Goal: Task Accomplishment & Management: Complete application form

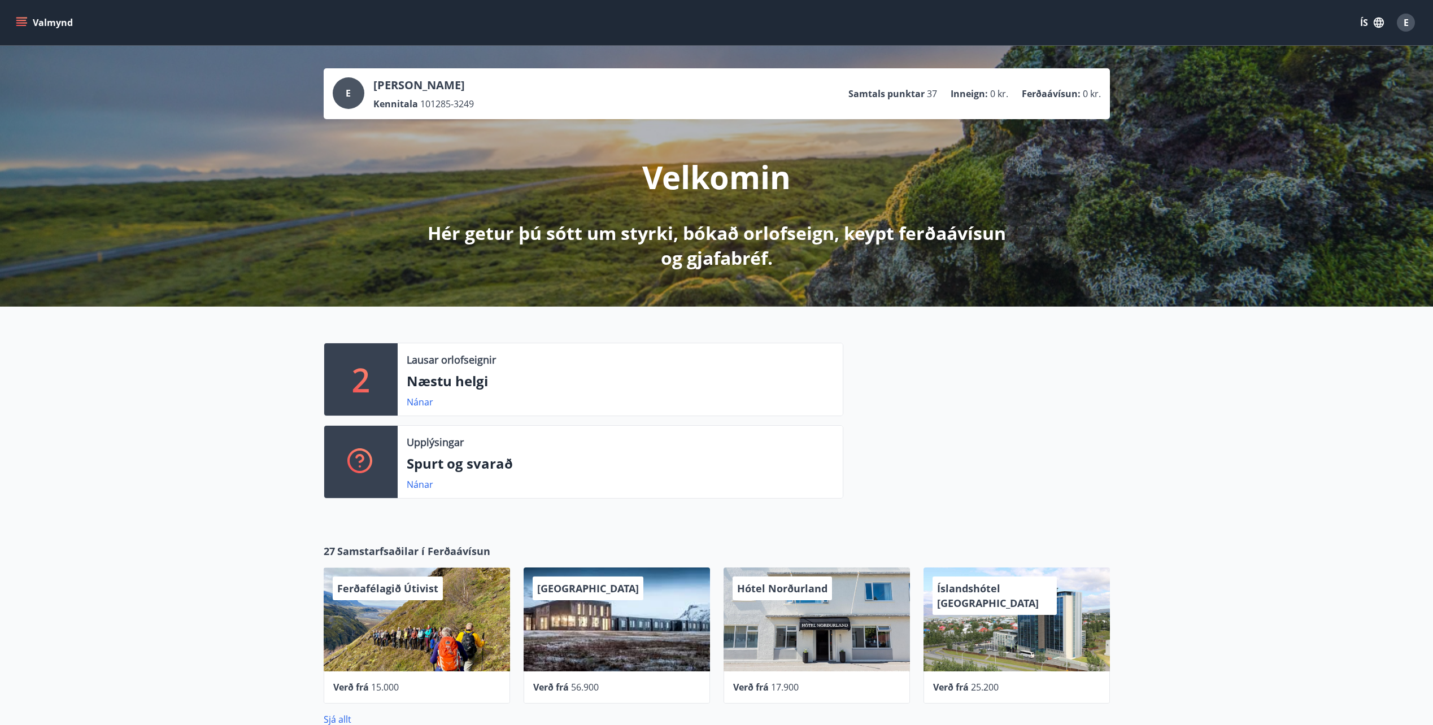
click at [1410, 21] on div "E" at bounding box center [1406, 23] width 18 height 18
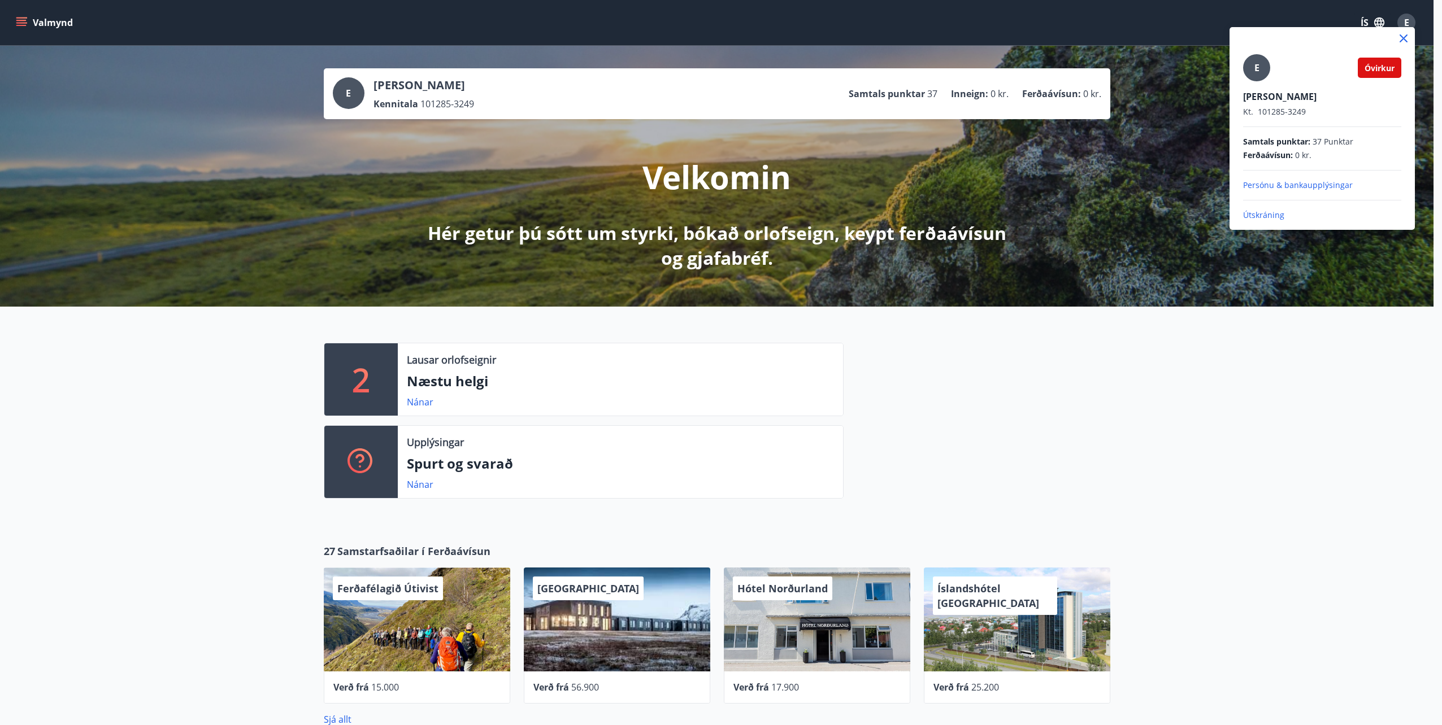
click at [1403, 41] on icon at bounding box center [1403, 39] width 14 height 14
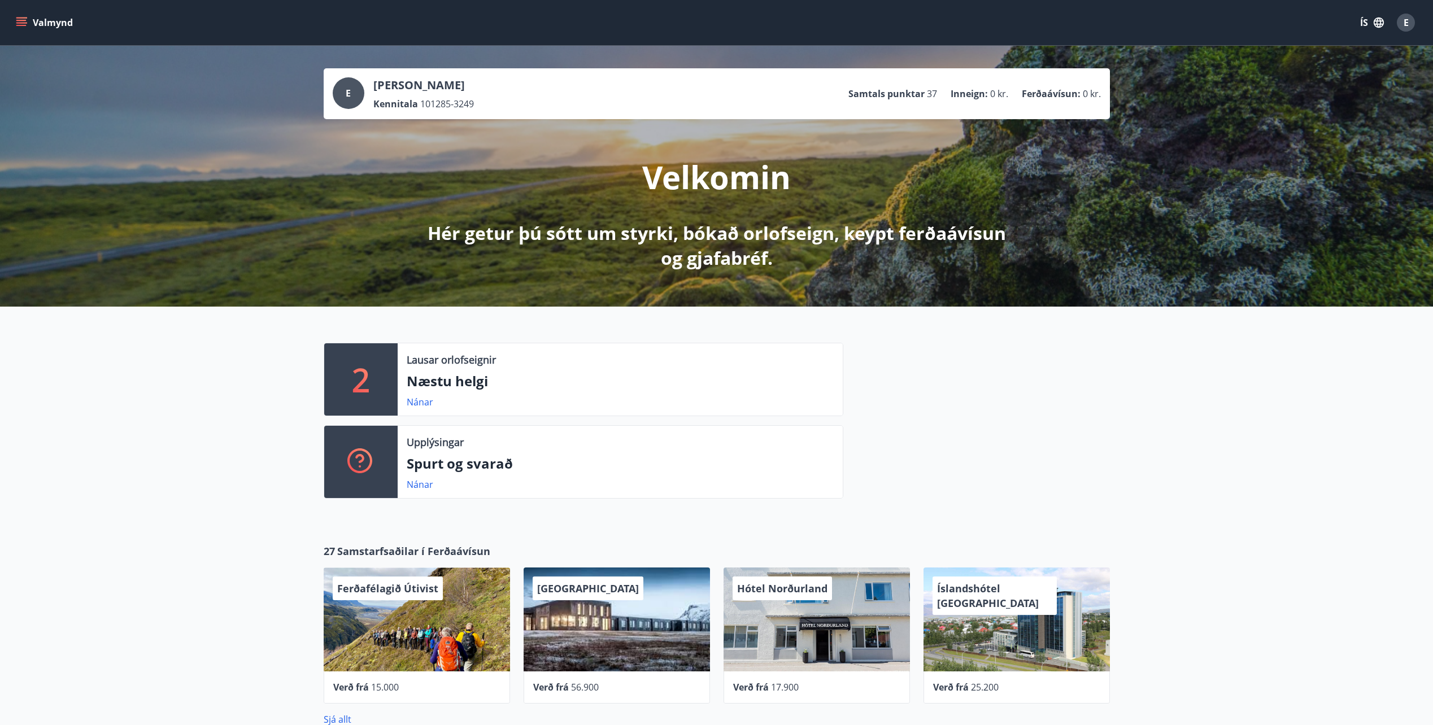
click at [1244, 404] on div "2 Lausar orlofseignir Næstu helgi Nánar Upplýsingar Spurt og svarað Nánar" at bounding box center [716, 416] width 1433 height 219
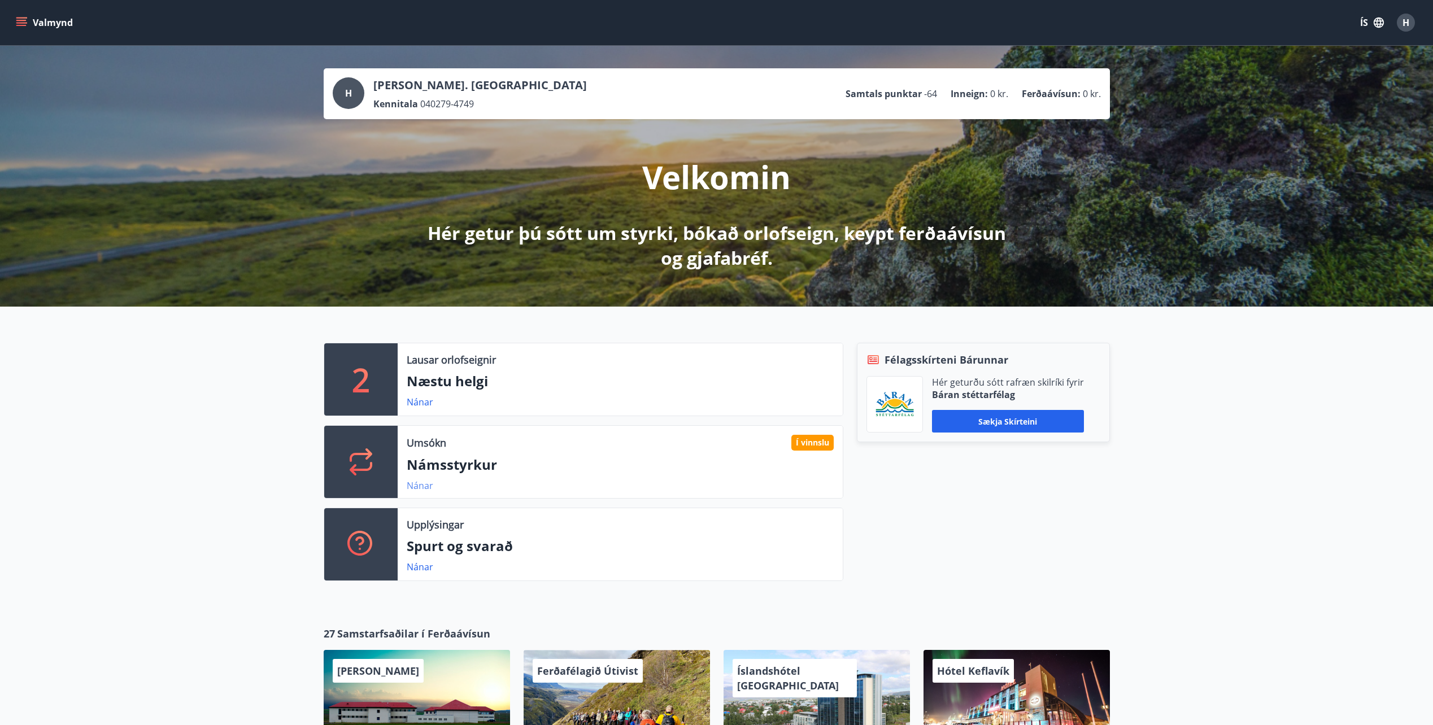
click at [413, 484] on link "Nánar" at bounding box center [420, 486] width 27 height 12
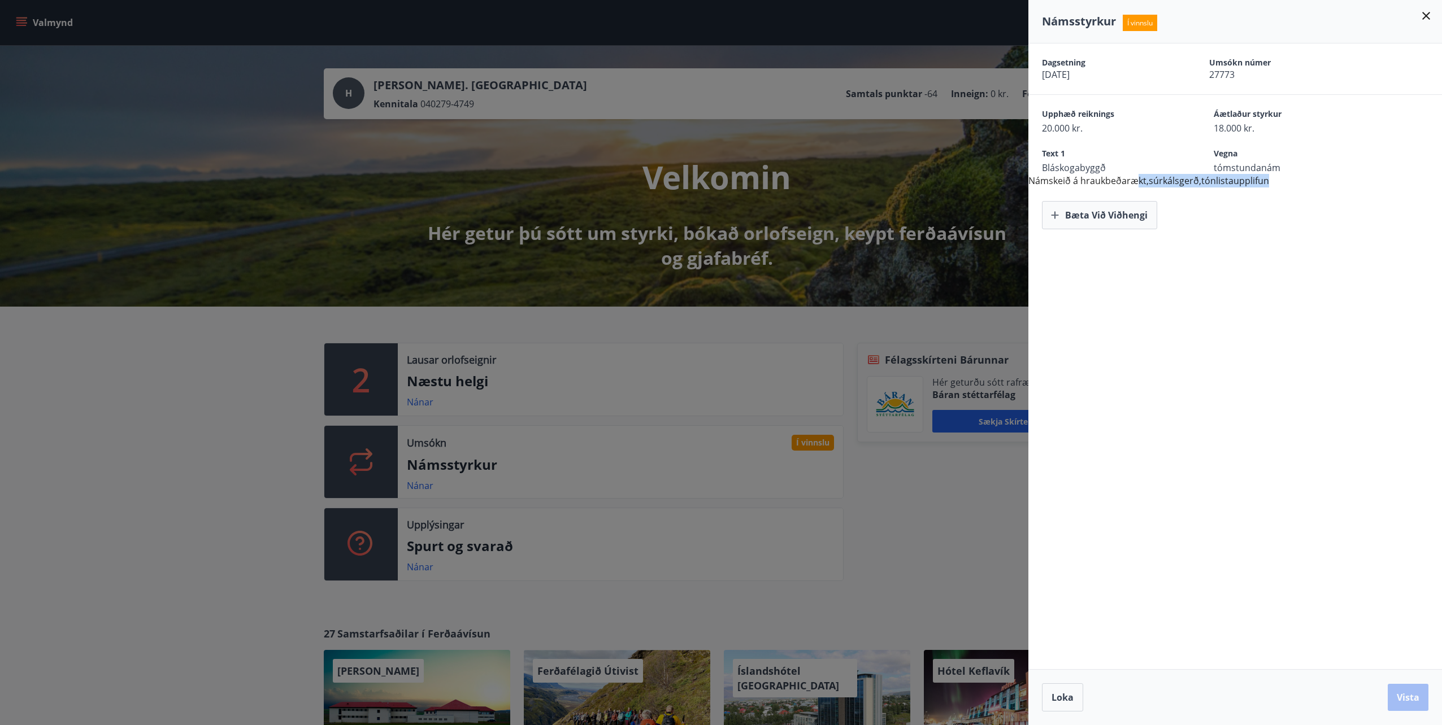
drag, startPoint x: 1266, startPoint y: 176, endPoint x: 1346, endPoint y: 175, distance: 79.1
click at [1346, 175] on div "Dagsetning 24.09.2025 Umsókn númer 27773 Upphæð reiknings 20.000 kr. Áætlaður s…" at bounding box center [1234, 136] width 413 height 186
drag, startPoint x: 1346, startPoint y: 175, endPoint x: 1339, endPoint y: 242, distance: 67.6
click at [1346, 263] on div "Dagsetning 24.09.2025 Umsókn númer 27773 Upphæð reiknings 20.000 kr. Áætlaður s…" at bounding box center [1234, 356] width 413 height 626
drag, startPoint x: 1271, startPoint y: 114, endPoint x: 1295, endPoint y: 183, distance: 72.9
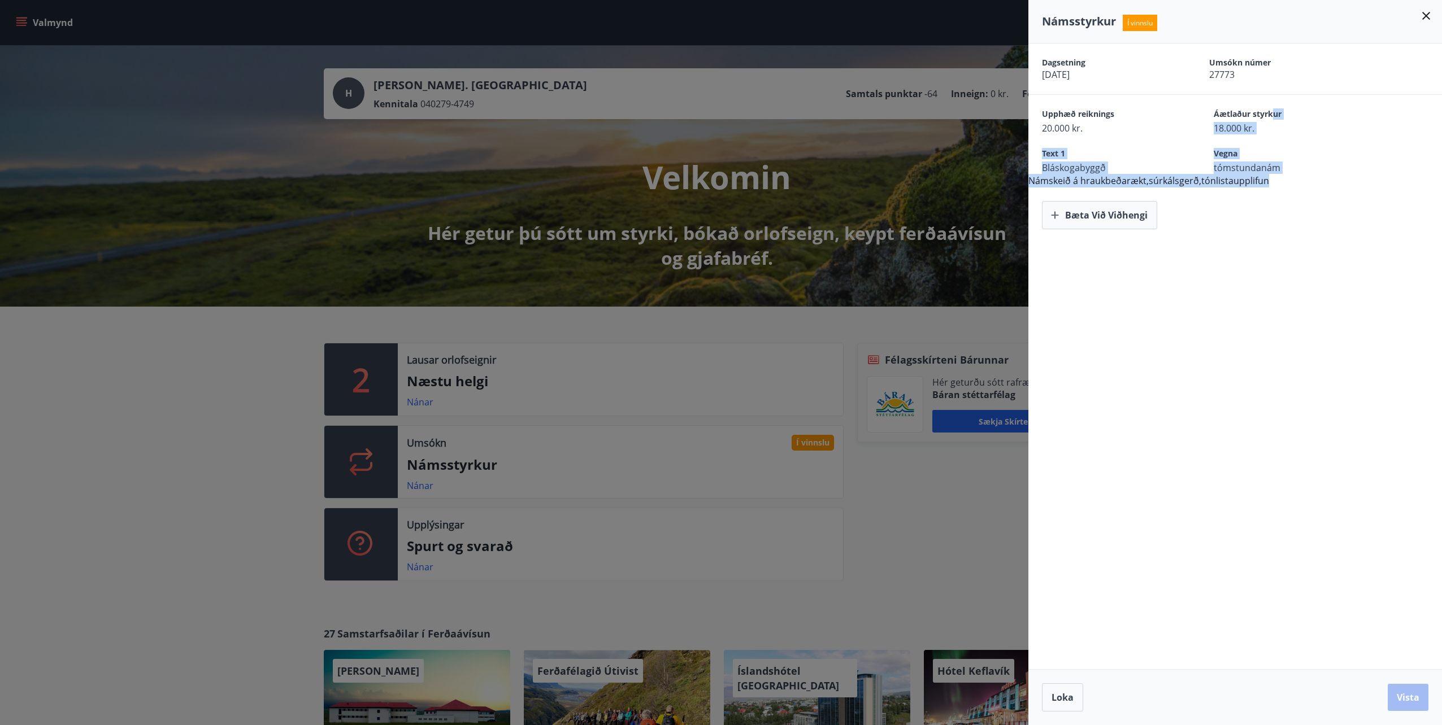
click at [1295, 183] on div "Dagsetning 24.09.2025 Umsókn númer 27773 Upphæð reiknings 20.000 kr. Áætlaður s…" at bounding box center [1234, 136] width 413 height 186
drag, startPoint x: 1295, startPoint y: 183, endPoint x: 1330, endPoint y: 193, distance: 37.0
click at [1330, 193] on div "Bæta við viðhengi" at bounding box center [1234, 209] width 413 height 42
click at [1229, 246] on div "Dagsetning 24.09.2025 Umsókn númer 27773 Upphæð reiknings 20.000 kr. Áætlaður s…" at bounding box center [1234, 356] width 413 height 626
click at [1066, 702] on span "Loka" at bounding box center [1062, 697] width 22 height 12
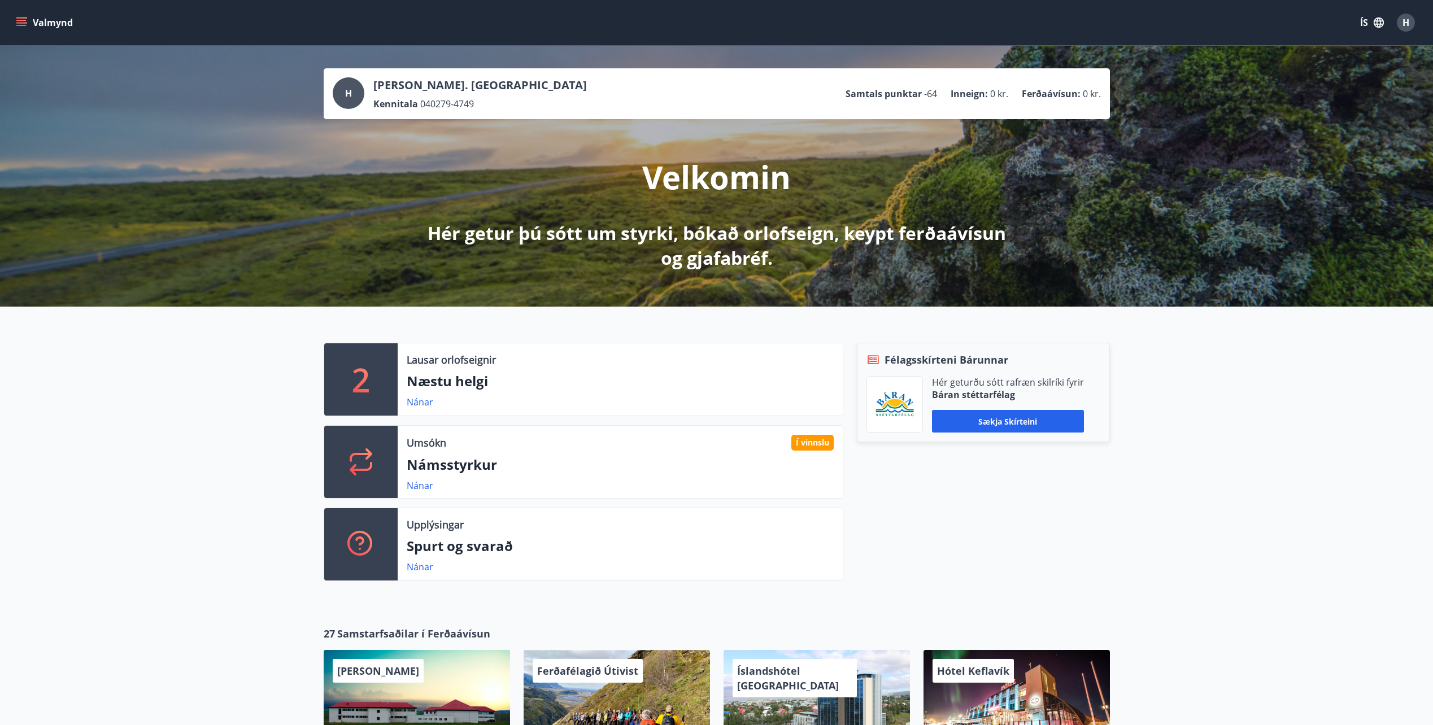
drag, startPoint x: 983, startPoint y: 533, endPoint x: 809, endPoint y: 307, distance: 285.6
click at [982, 523] on div "Félagsskírteni Bárunnar Hér geturðu sótt rafræn skilríki fyrir Báran stéttarfél…" at bounding box center [976, 466] width 267 height 247
